Goal: Find specific page/section: Find specific page/section

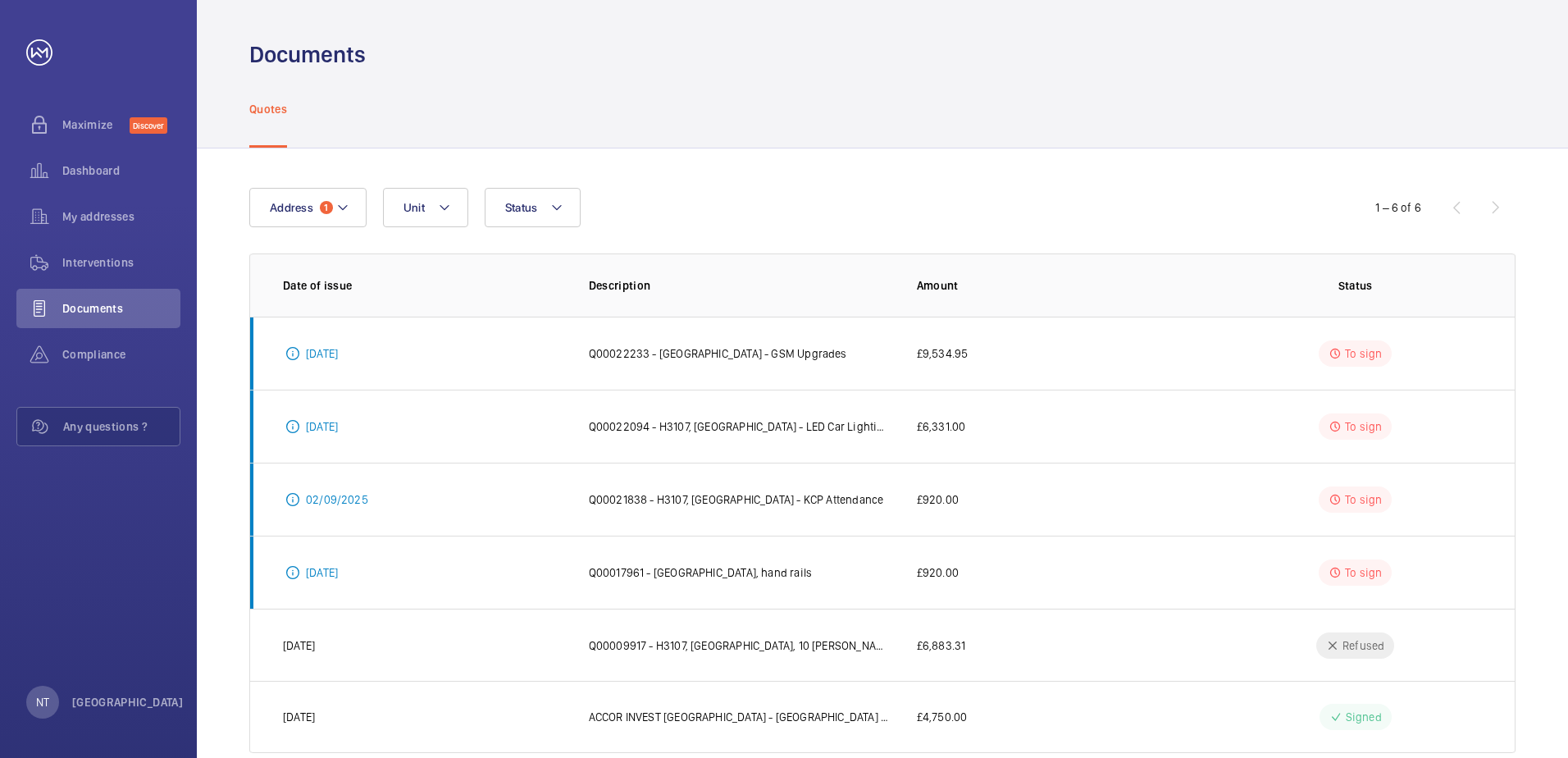
scroll to position [34, 0]
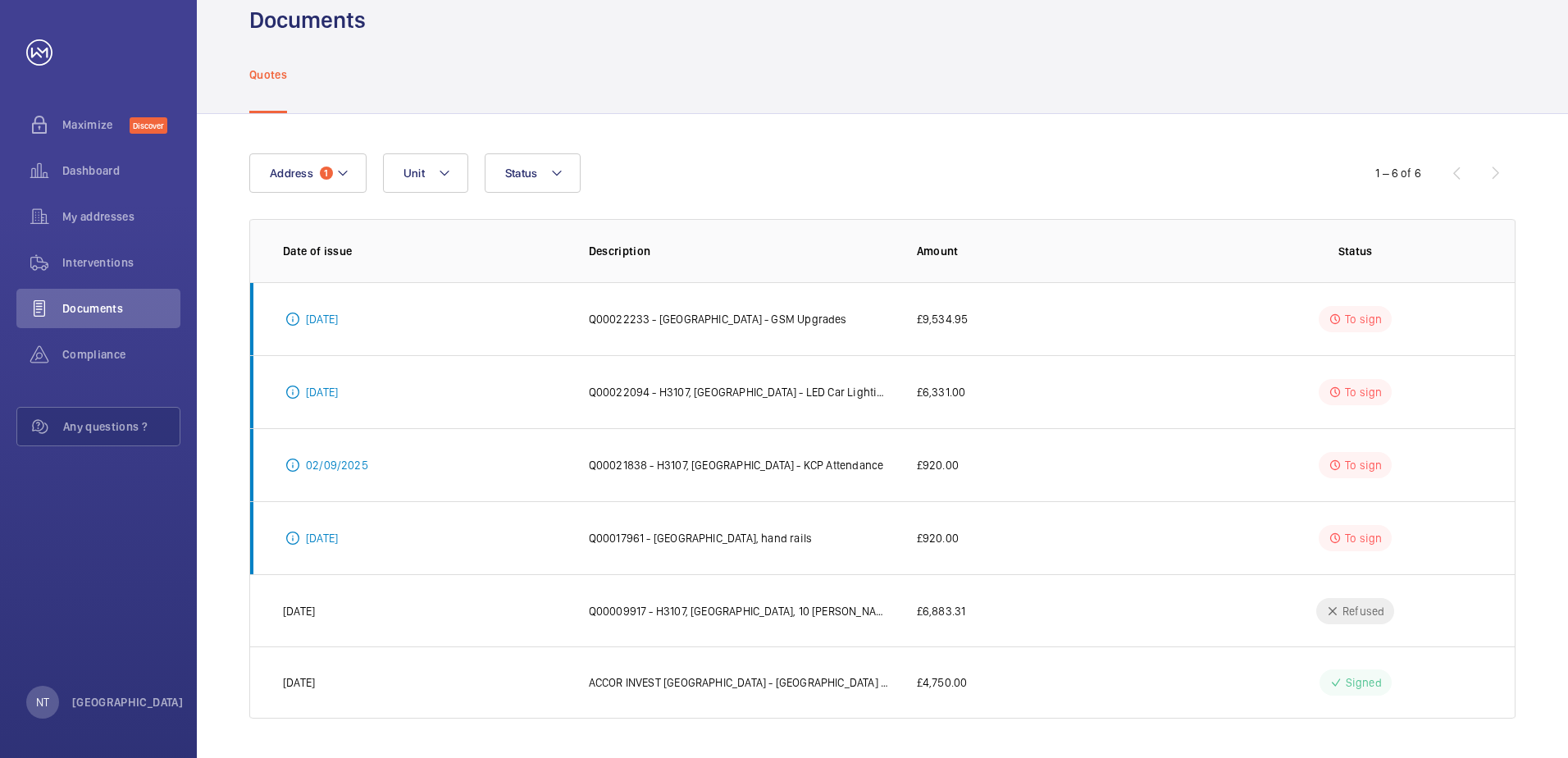
click at [705, 56] on div "Quotes" at bounding box center [882, 73] width 1266 height 78
click at [344, 172] on mat-icon at bounding box center [342, 173] width 13 height 20
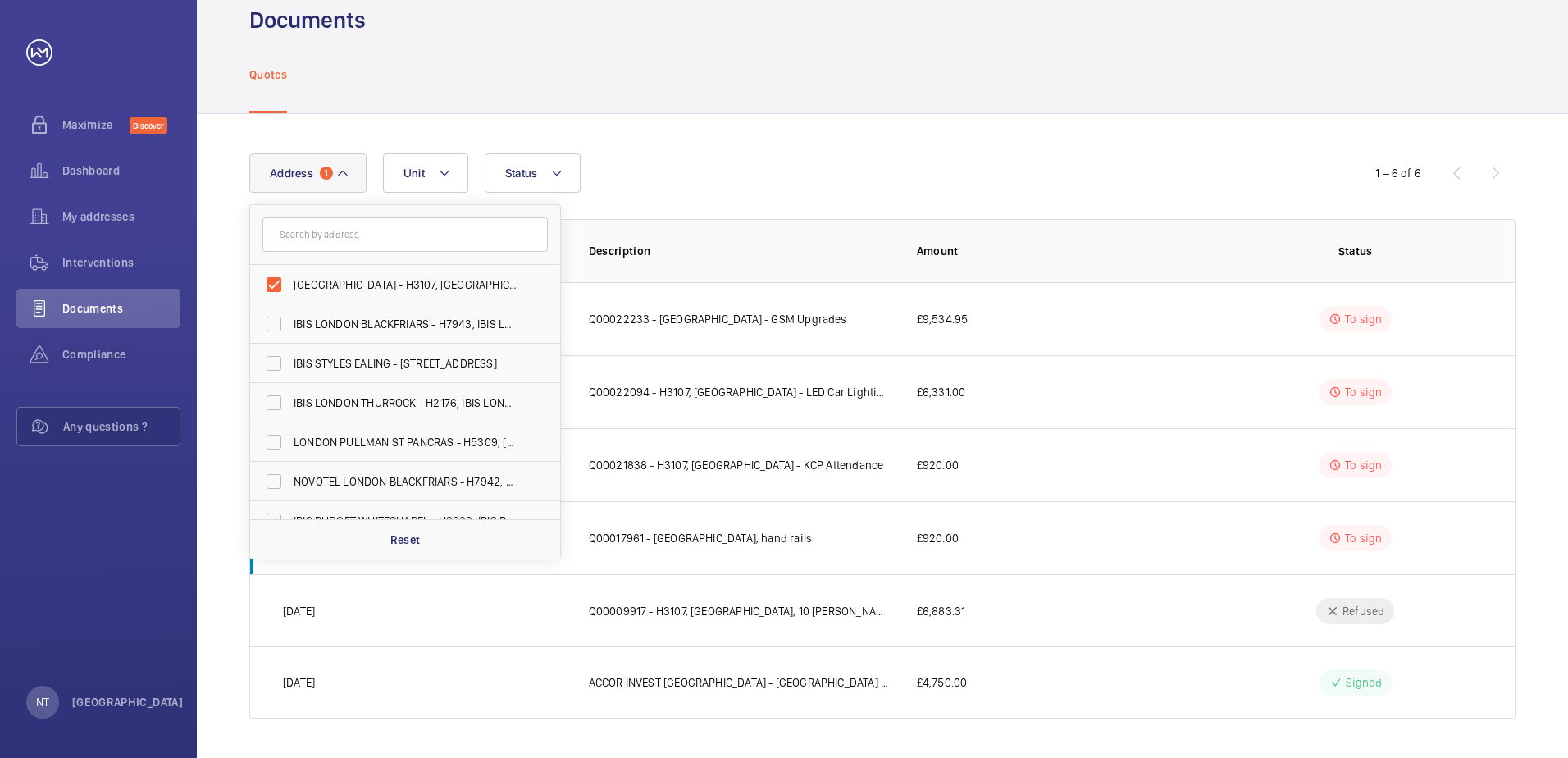
click at [344, 172] on mat-icon at bounding box center [342, 173] width 13 height 20
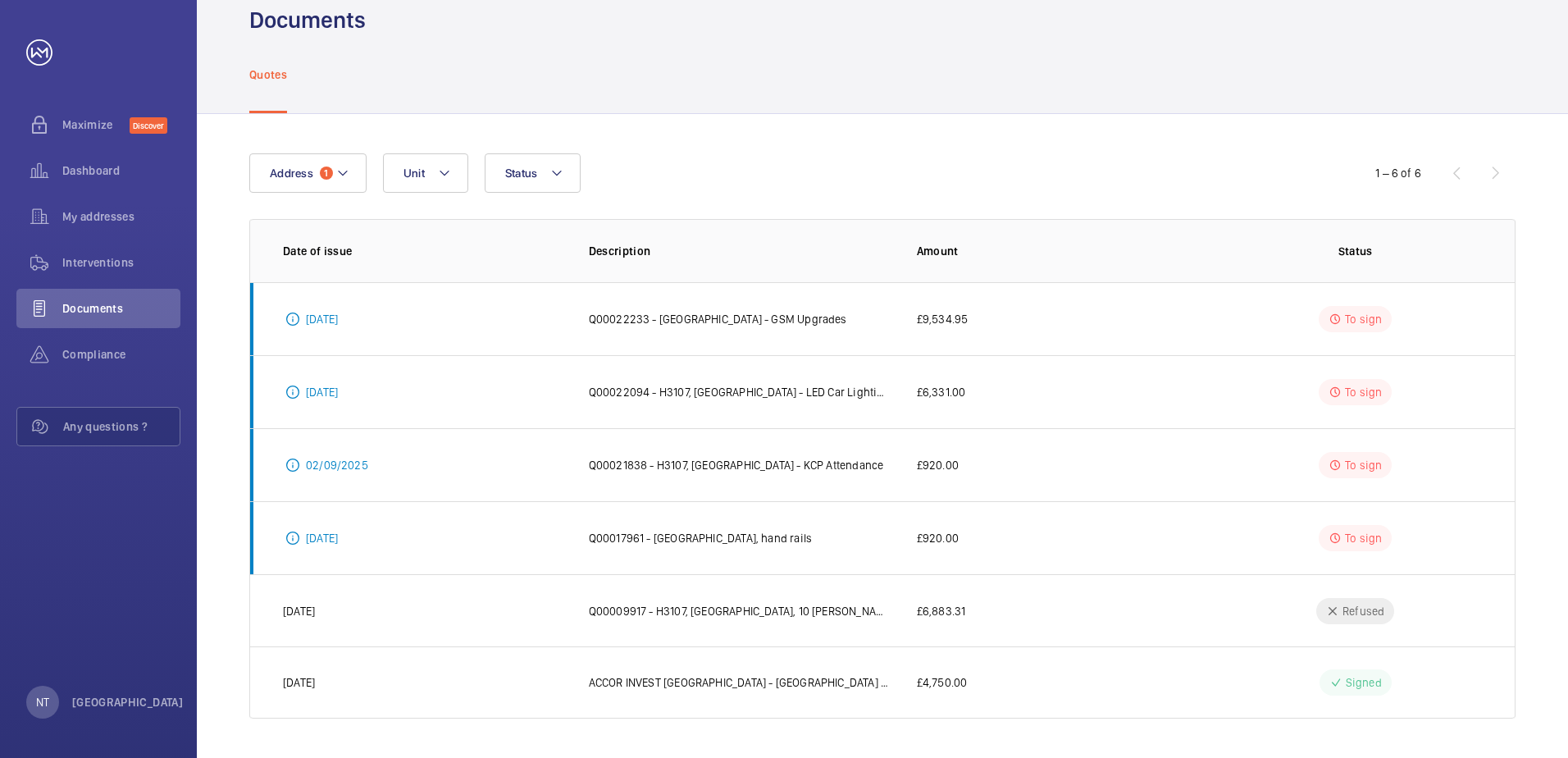
click at [765, 54] on div "Quotes" at bounding box center [882, 73] width 1266 height 78
click at [560, 171] on mat-icon at bounding box center [557, 173] width 13 height 20
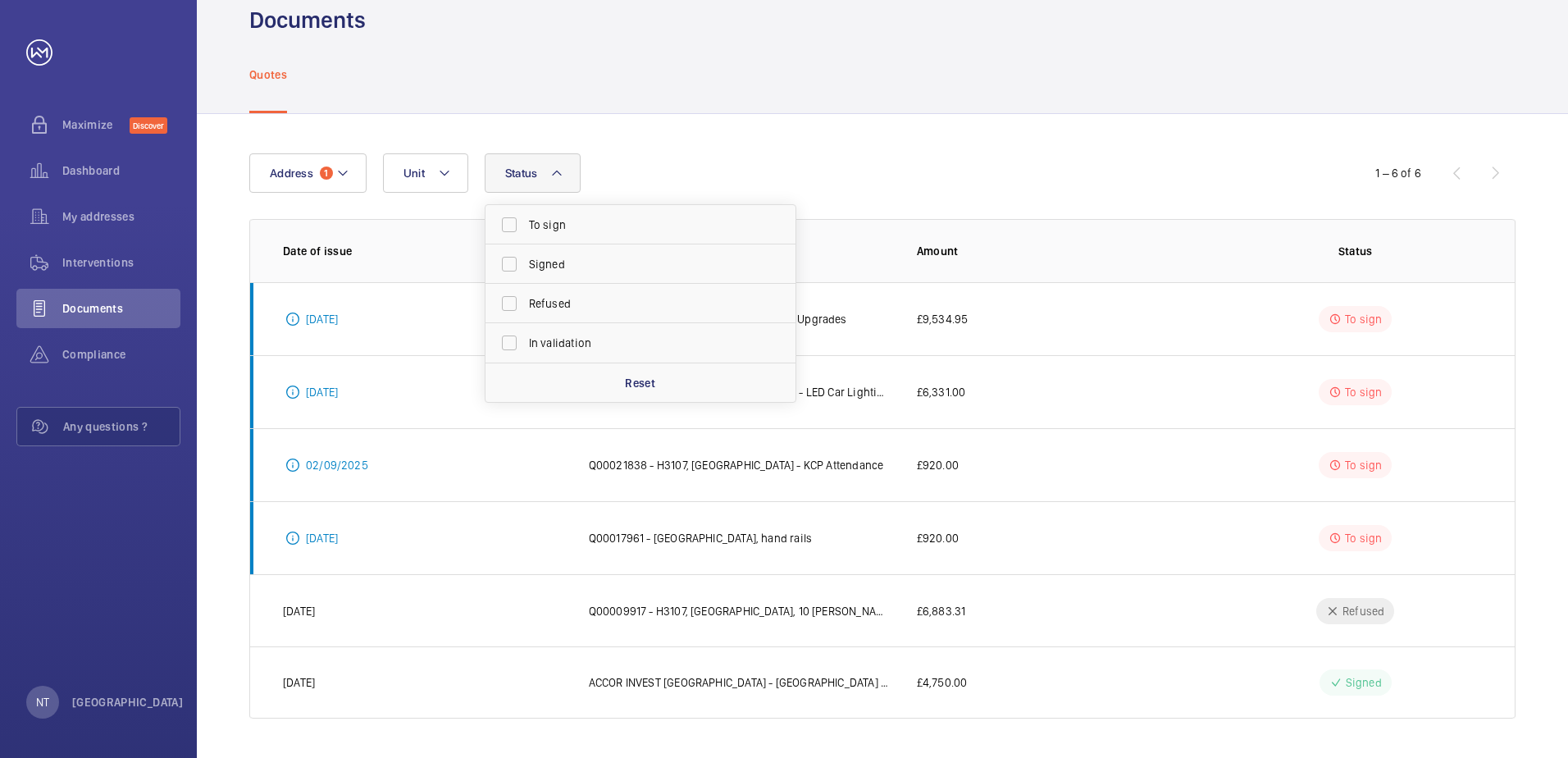
click at [560, 171] on mat-icon at bounding box center [557, 173] width 13 height 20
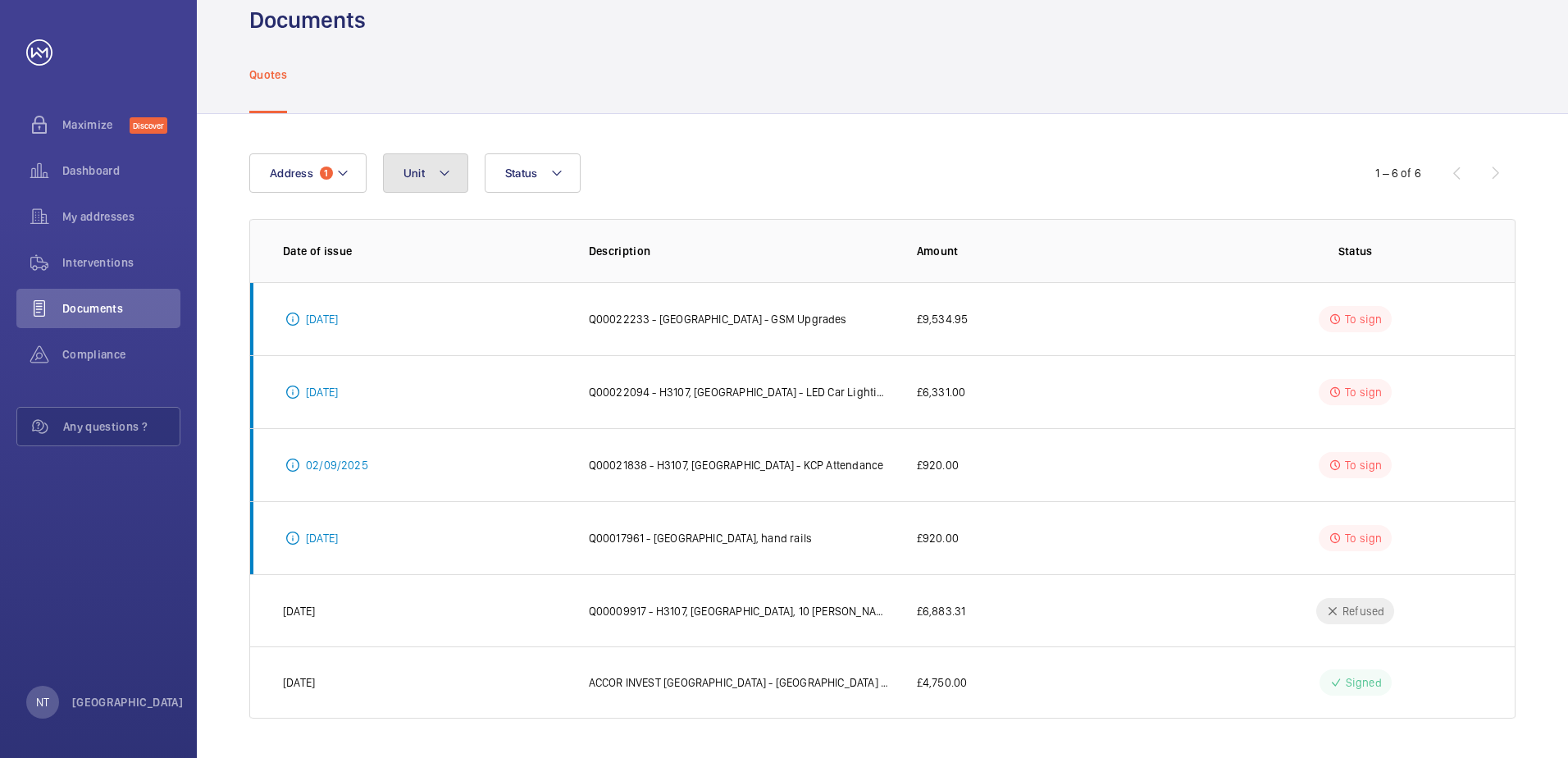
click at [448, 173] on mat-icon at bounding box center [444, 173] width 13 height 20
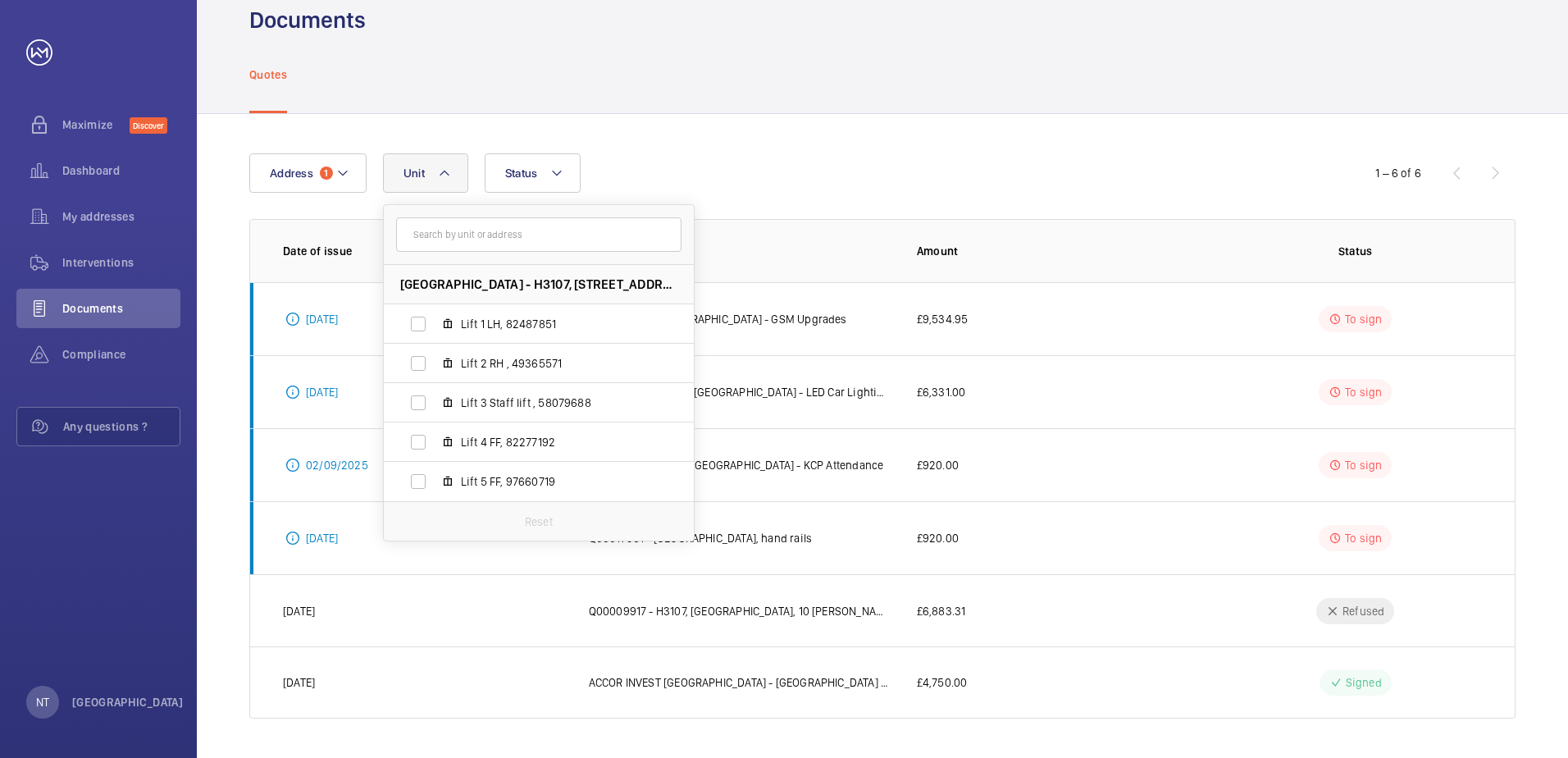
click at [699, 130] on div "Address [STREET_ADDRESS][PERSON_NAME] Lift 1 LH, 82487851 Lift 2 RH , 49365571 …" at bounding box center [883, 436] width 1372 height 644
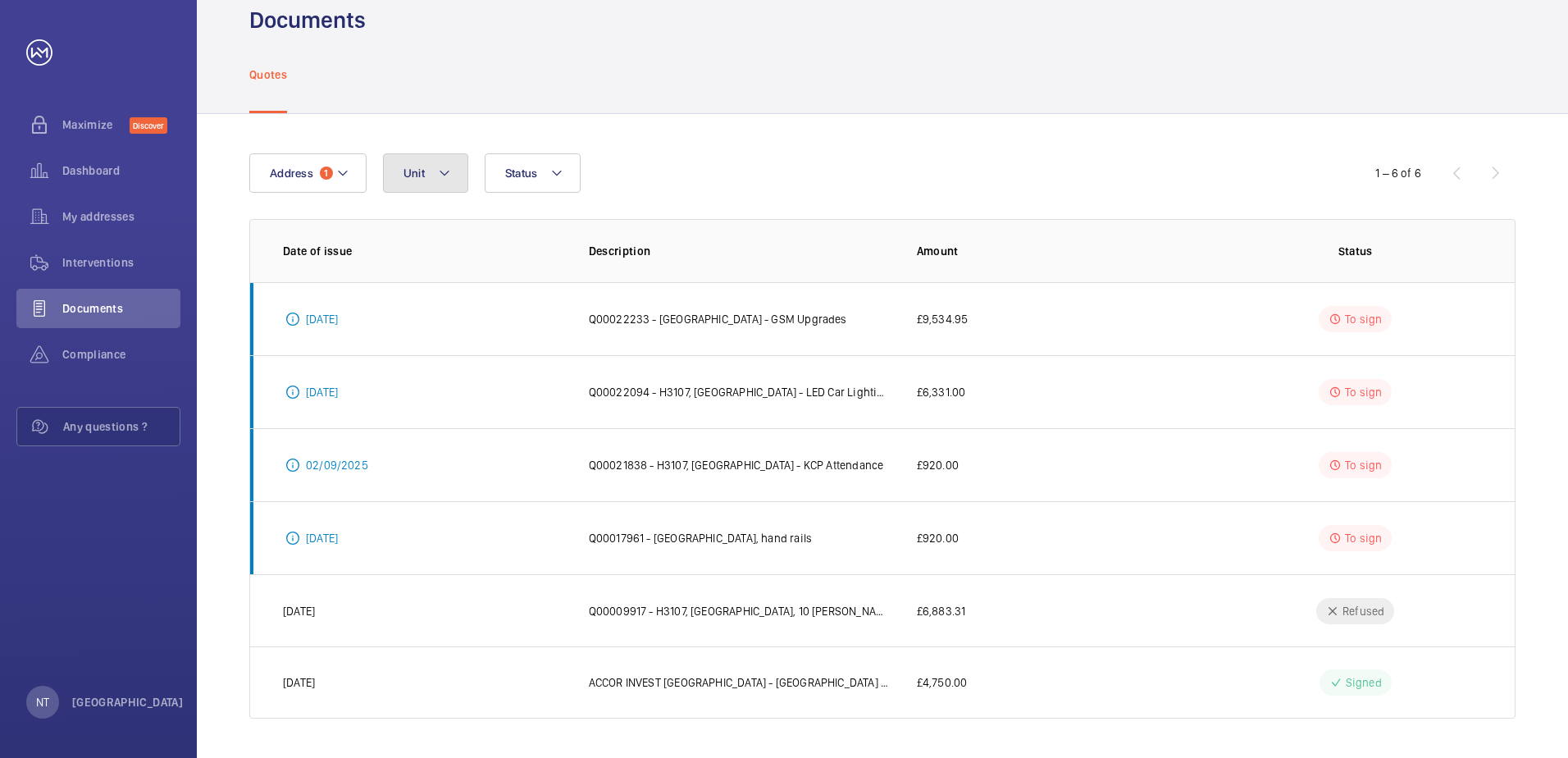
click at [449, 172] on mat-icon at bounding box center [444, 173] width 13 height 20
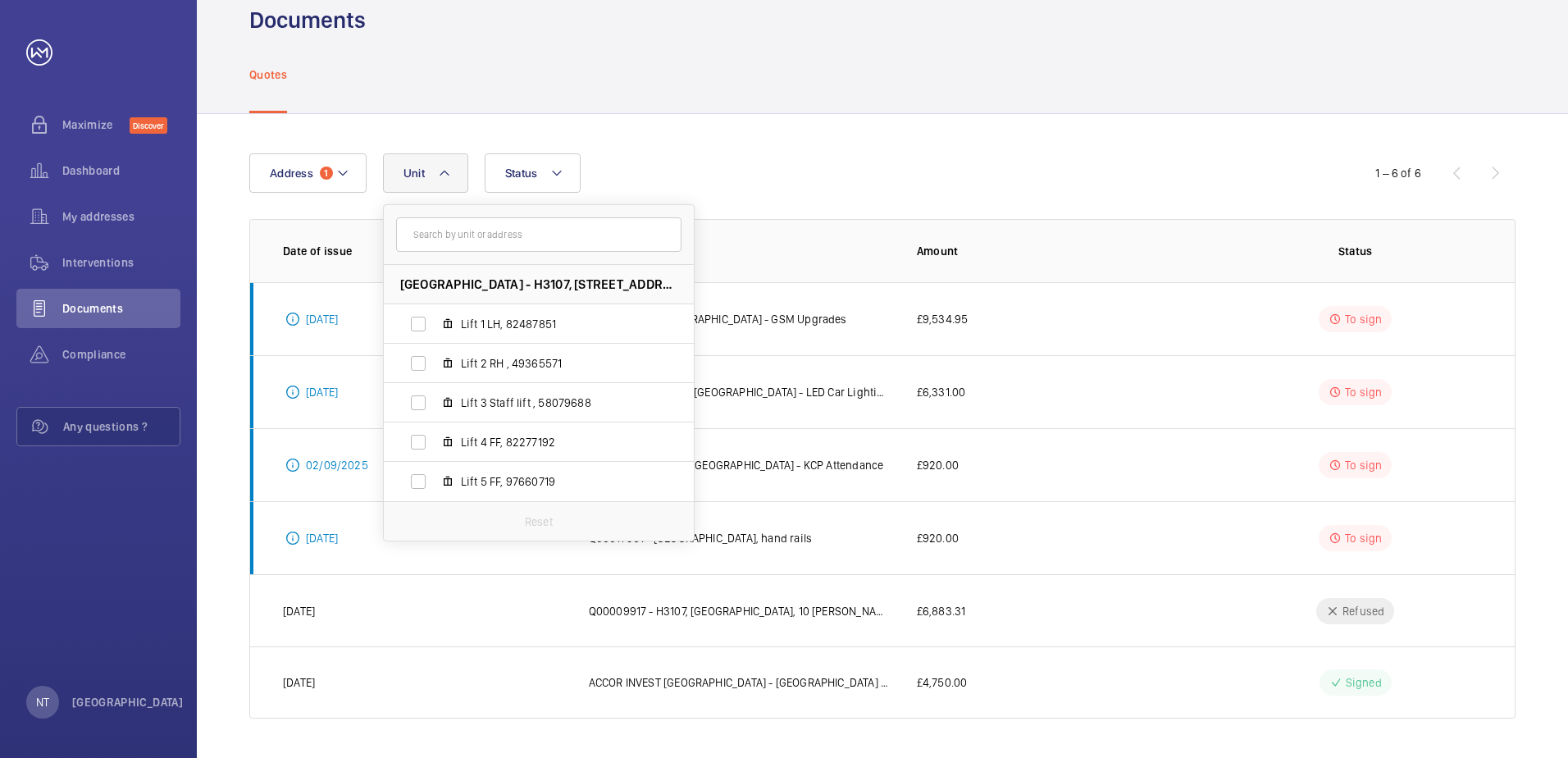
click at [814, 43] on div "Quotes" at bounding box center [882, 73] width 1266 height 78
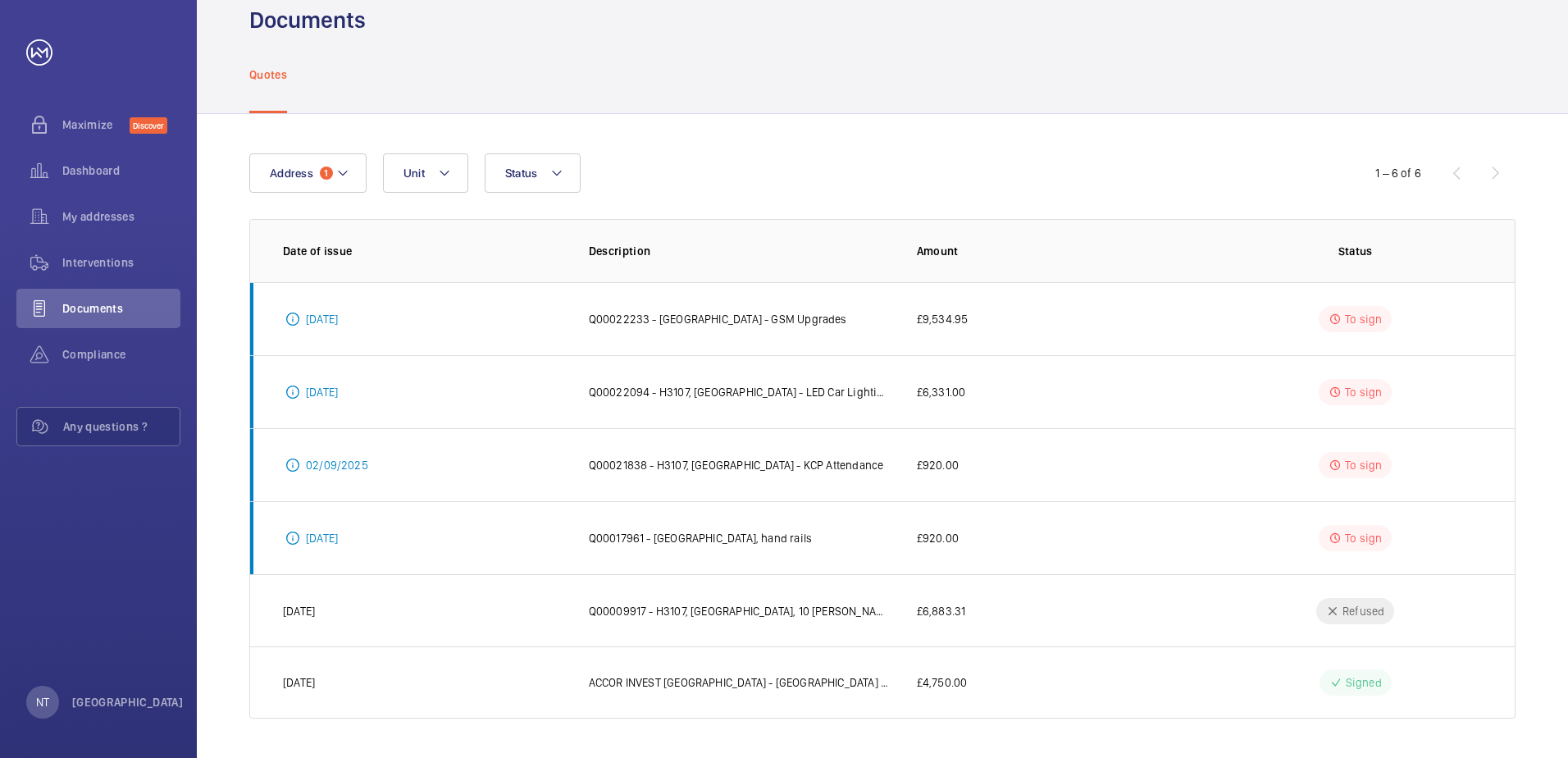
click at [360, 95] on div "Quotes" at bounding box center [882, 73] width 1266 height 78
click at [771, 34] on div "Documents" at bounding box center [882, 20] width 1266 height 31
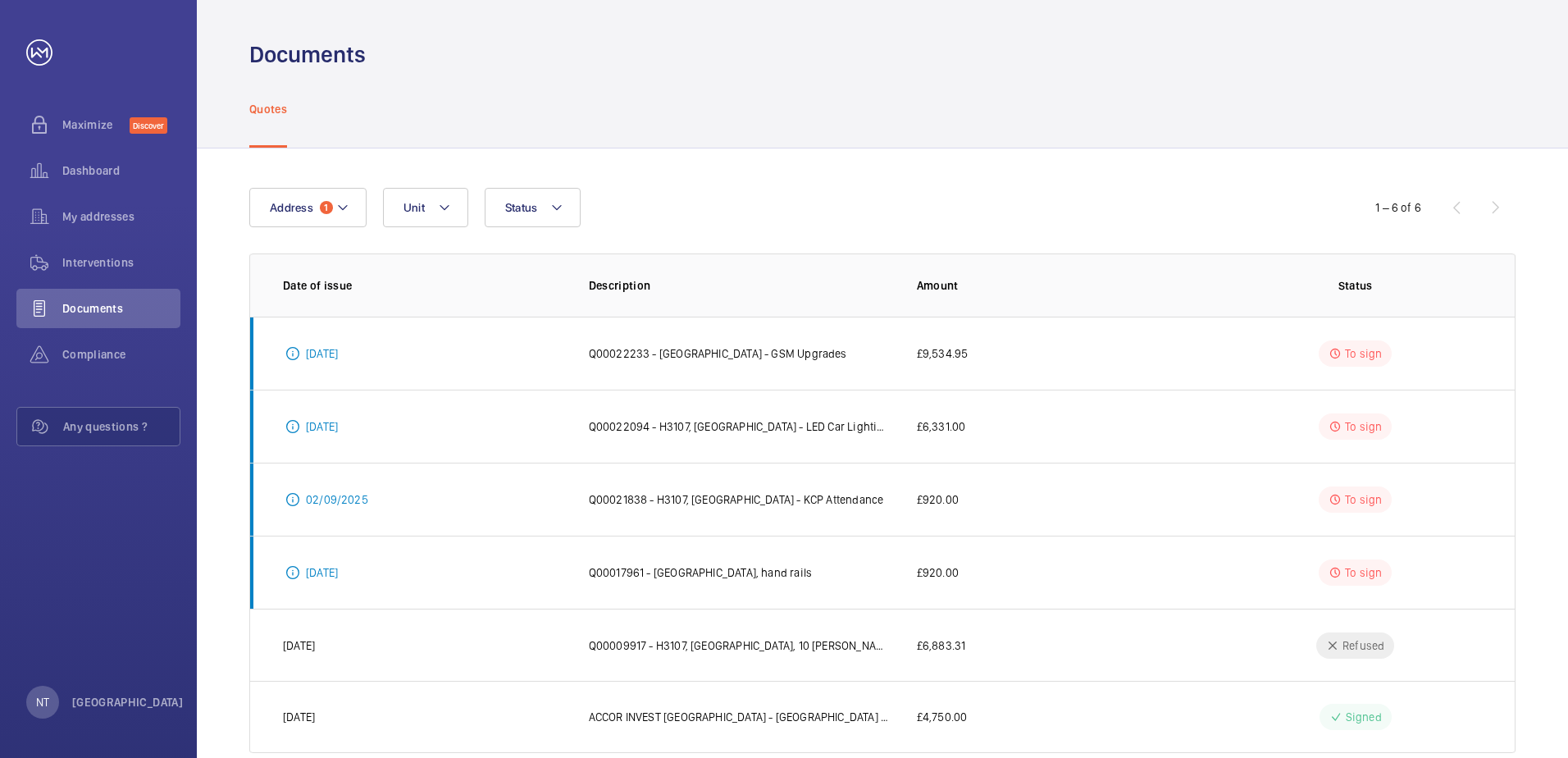
click at [910, 177] on div "Address 1 Unit Status 1 – 6 of 6 Date of issue Description Amount Status [DATE]…" at bounding box center [883, 470] width 1372 height 644
